Goal: Find specific page/section: Find specific page/section

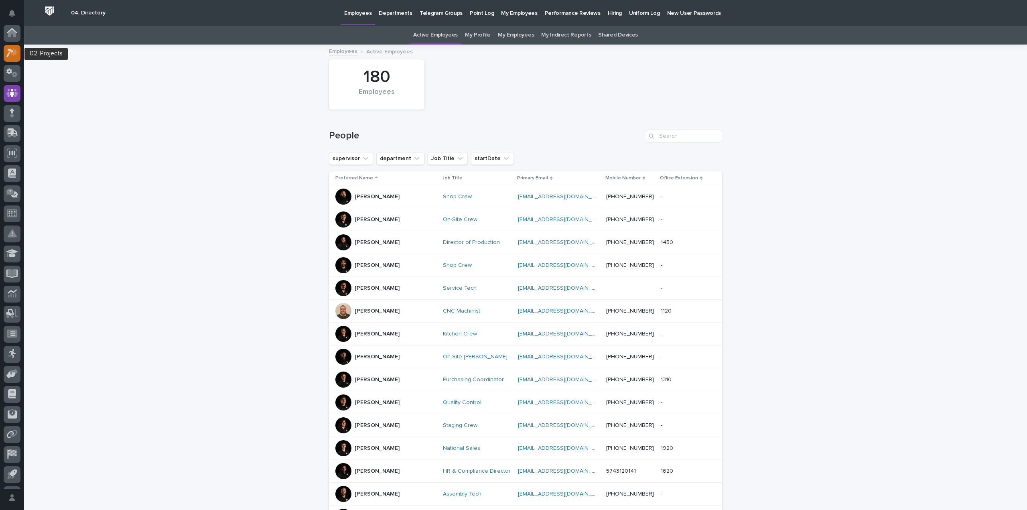
click at [12, 53] on icon at bounding box center [9, 53] width 7 height 9
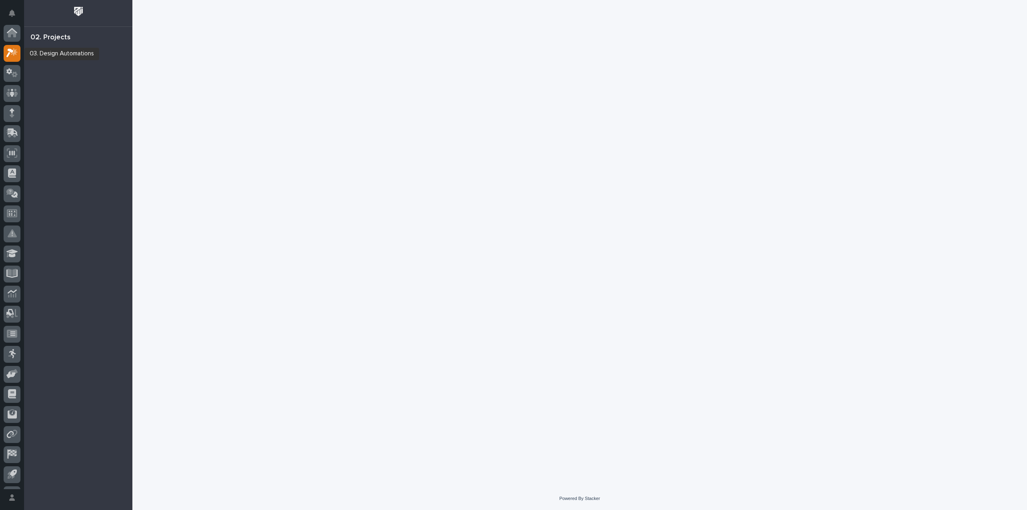
scroll to position [20, 0]
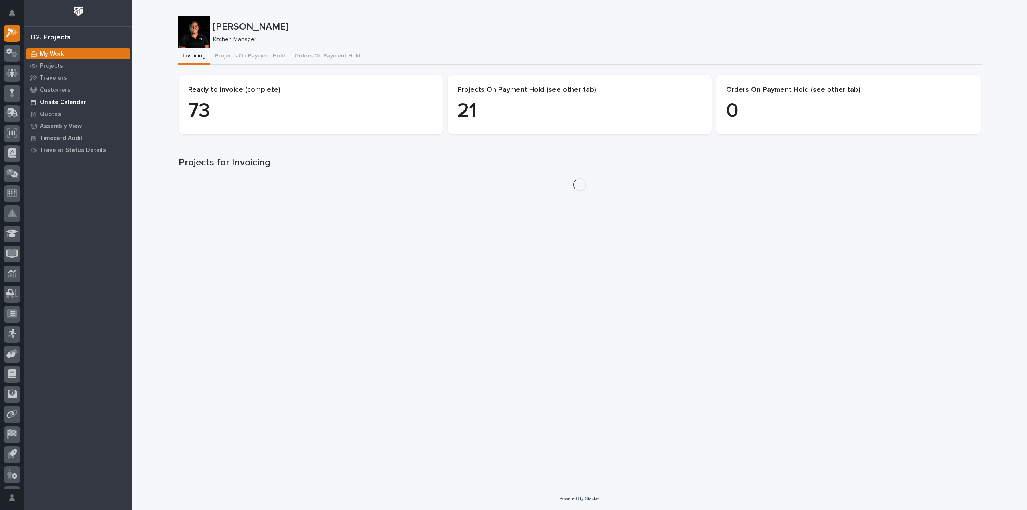
click at [64, 100] on p "Onsite Calendar" at bounding box center [63, 102] width 47 height 7
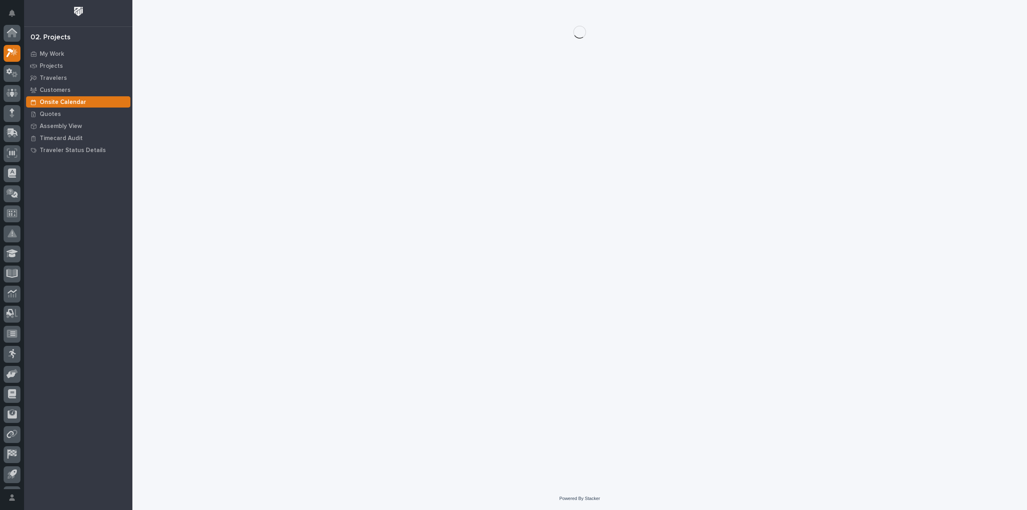
scroll to position [20, 0]
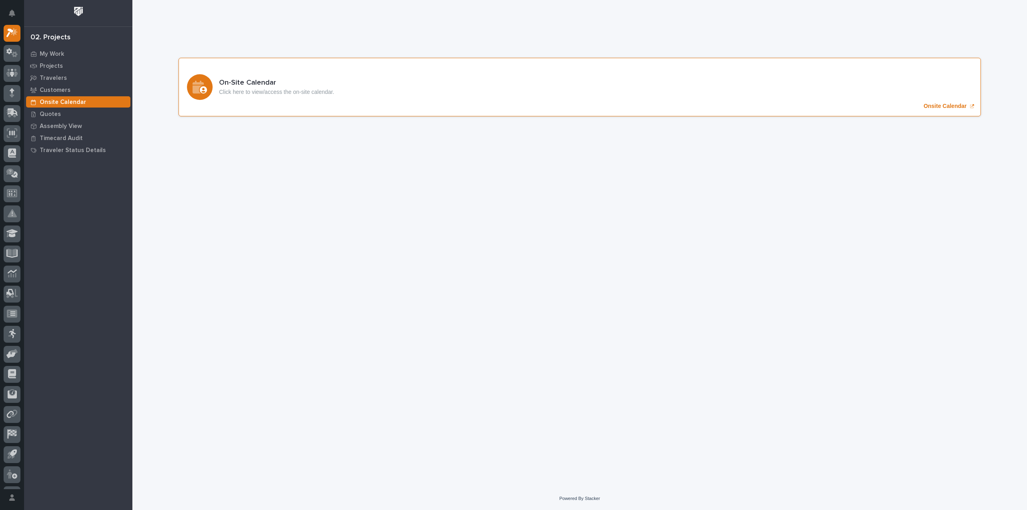
click at [953, 108] on p "Onsite Calendar" at bounding box center [945, 106] width 43 height 7
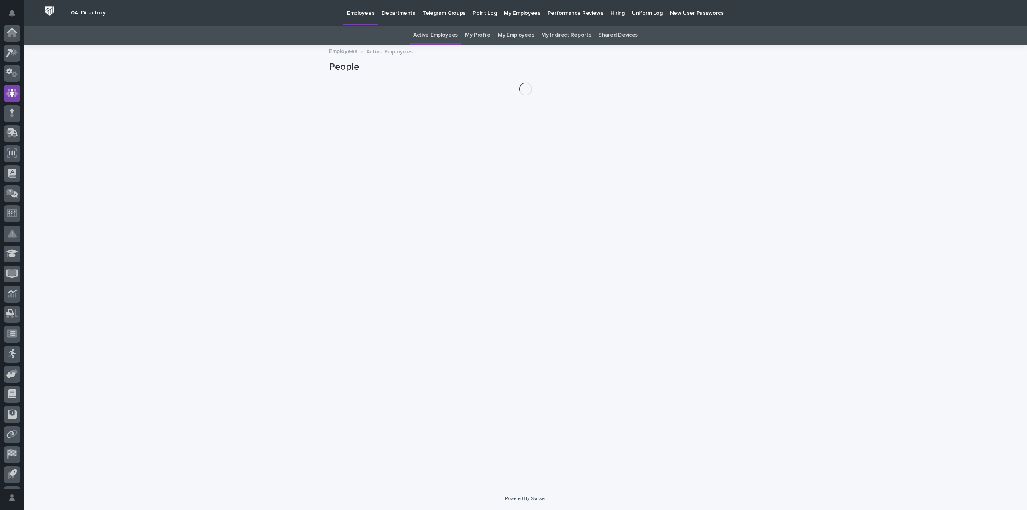
scroll to position [37, 0]
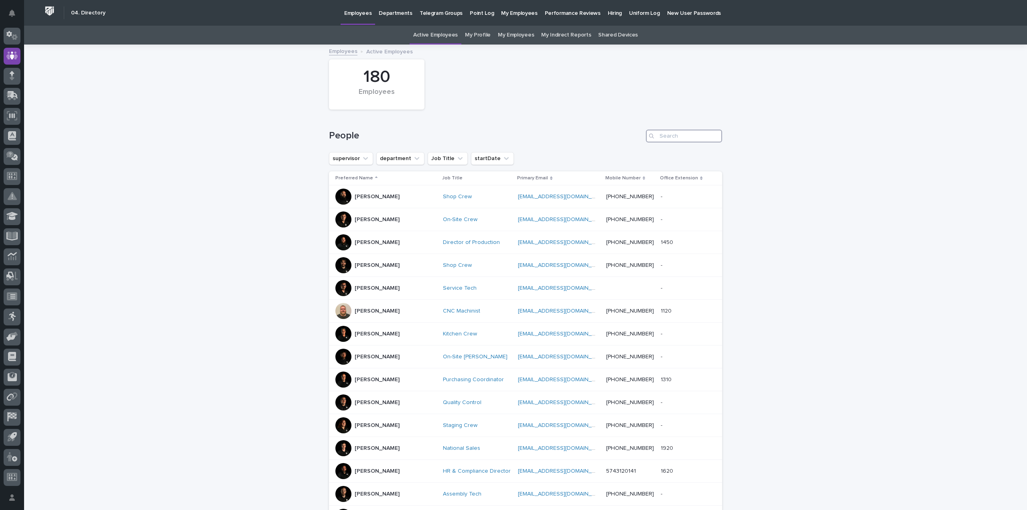
click at [658, 136] on input "Search" at bounding box center [684, 136] width 76 height 13
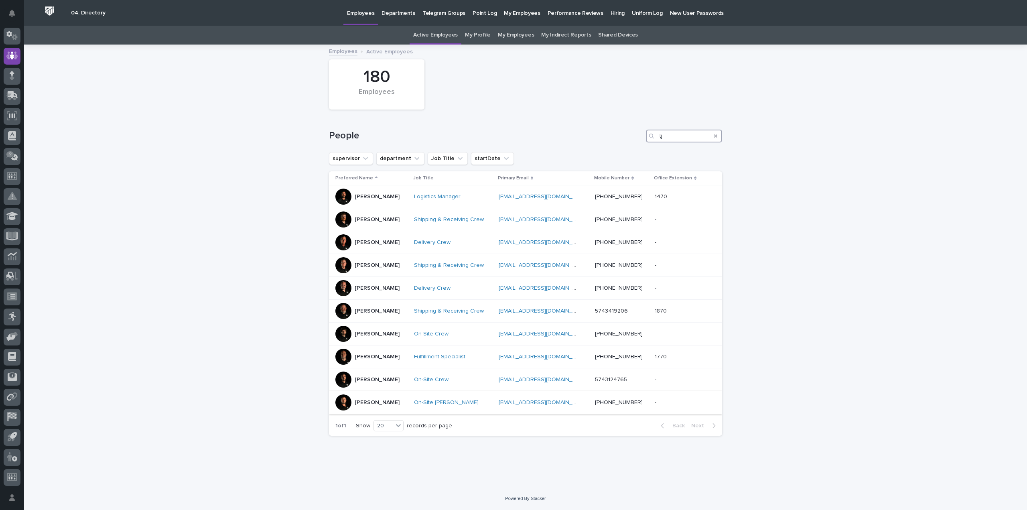
type input "tj"
click at [388, 397] on div "TJ Wicks" at bounding box center [372, 402] width 72 height 16
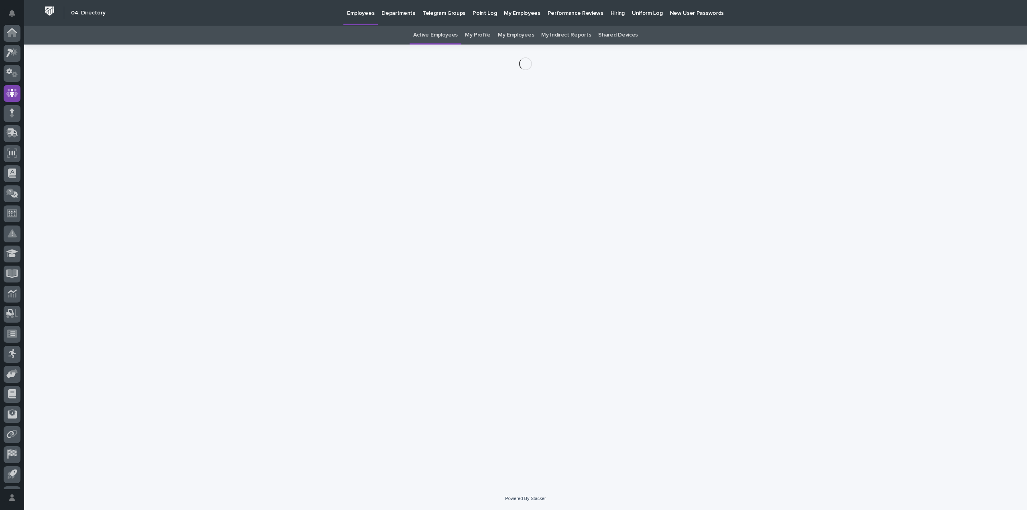
scroll to position [37, 0]
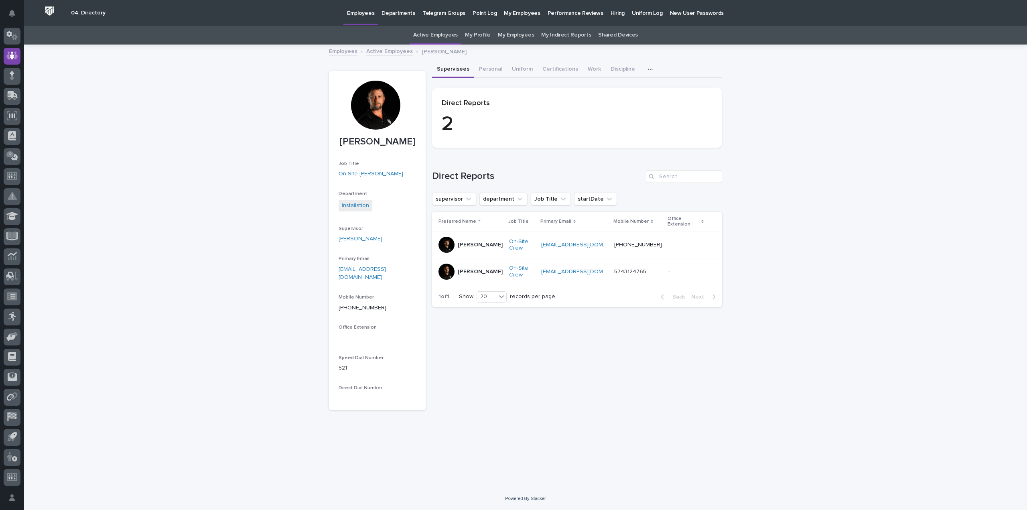
click at [480, 268] on p "Stephen Cox" at bounding box center [480, 271] width 45 height 7
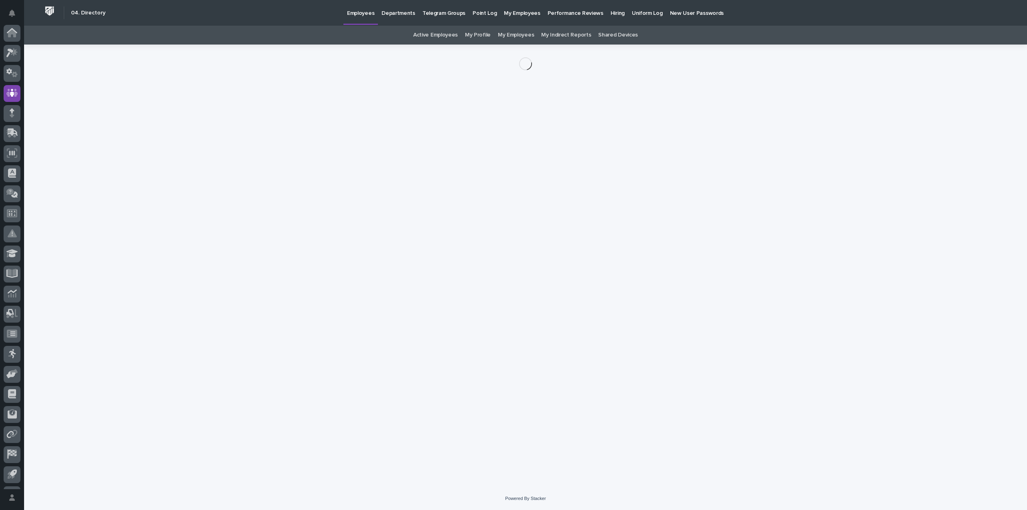
scroll to position [37, 0]
